Goal: Transaction & Acquisition: Purchase product/service

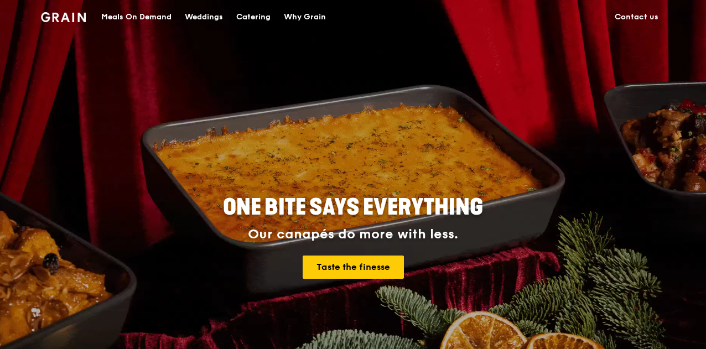
click at [148, 17] on div "Meals On Demand" at bounding box center [136, 17] width 70 height 33
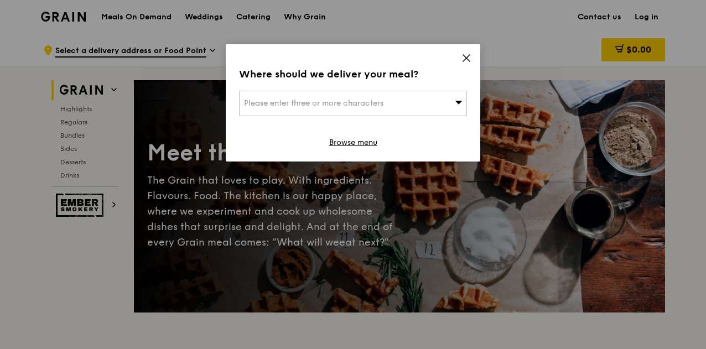
drag, startPoint x: 470, startPoint y: 57, endPoint x: 464, endPoint y: 59, distance: 6.0
click at [468, 57] on icon at bounding box center [467, 58] width 10 height 10
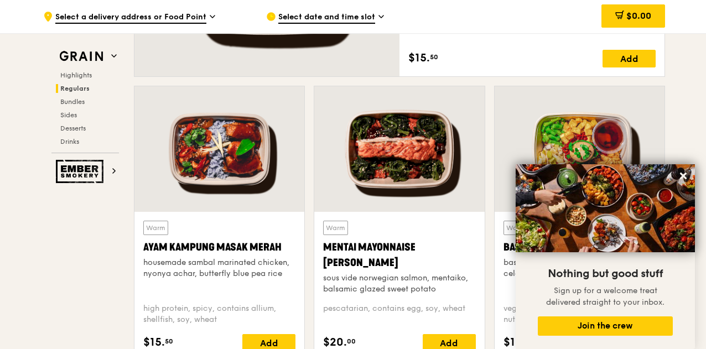
scroll to position [996, 0]
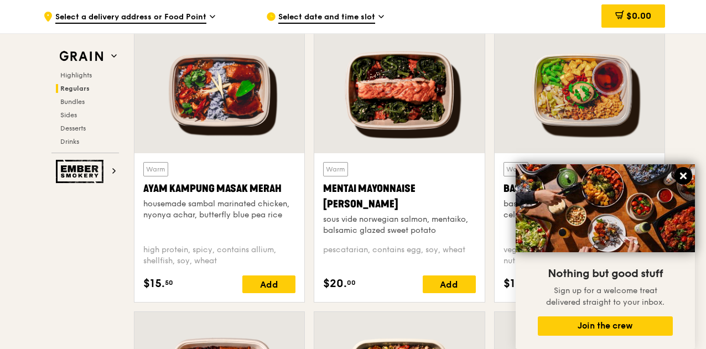
click at [682, 175] on icon at bounding box center [683, 176] width 7 height 7
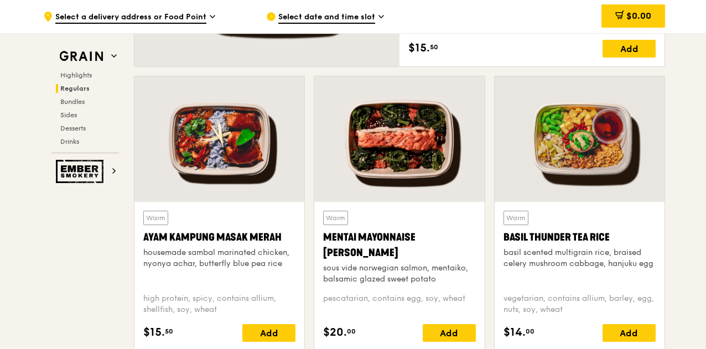
scroll to position [941, 0]
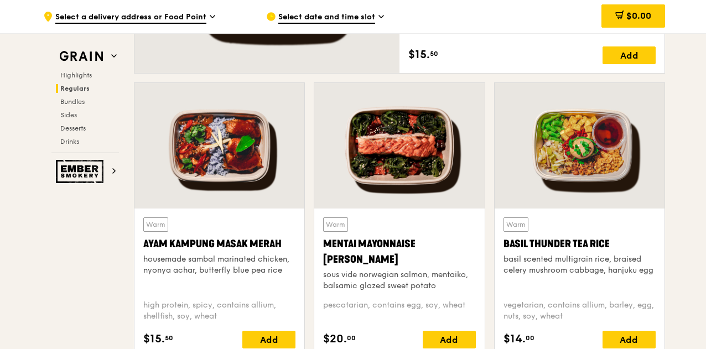
click at [210, 13] on icon at bounding box center [213, 17] width 6 height 10
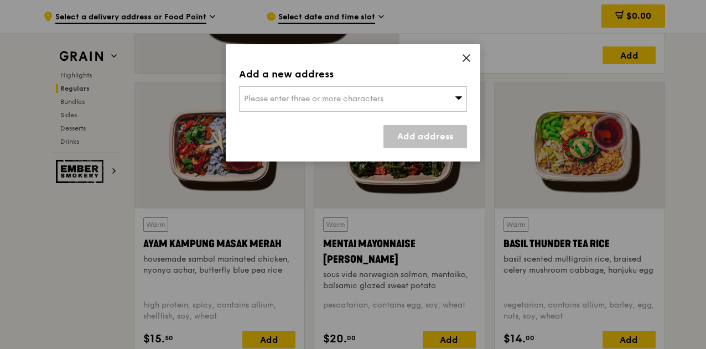
click at [471, 59] on icon at bounding box center [467, 58] width 10 height 10
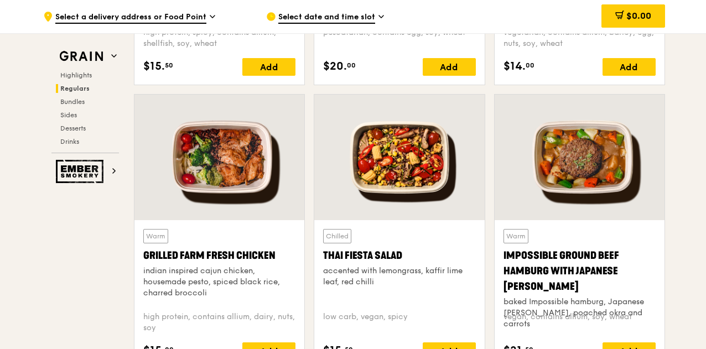
scroll to position [1218, 0]
